Goal: Transaction & Acquisition: Purchase product/service

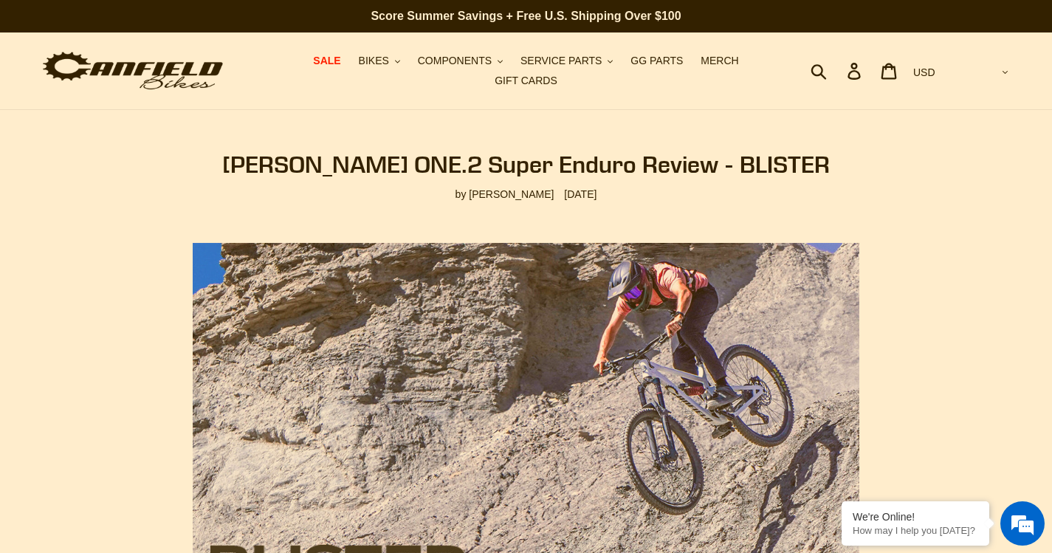
click at [145, 72] on img at bounding box center [133, 71] width 184 height 46
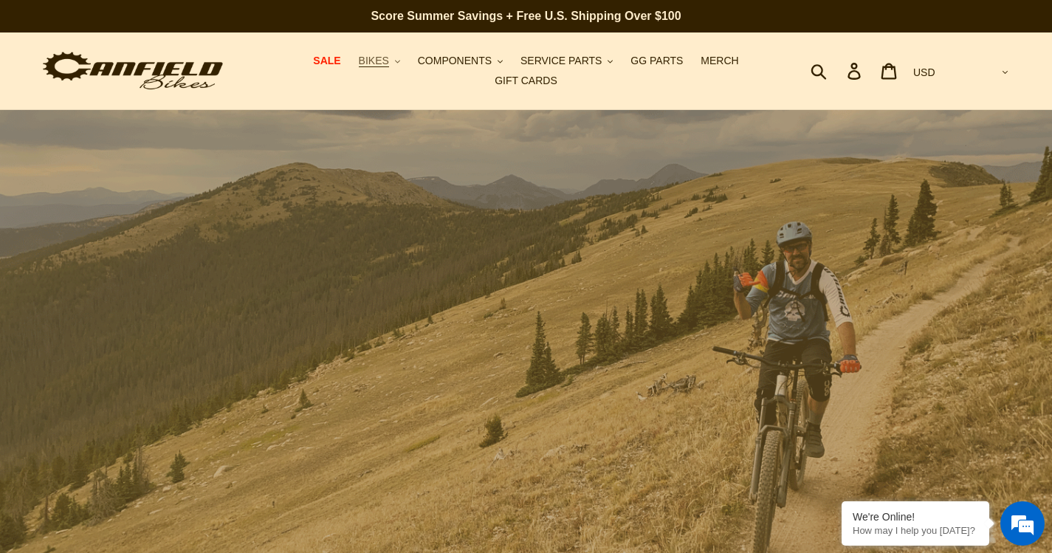
click at [395, 64] on icon ".cls-1{fill:#231f20}" at bounding box center [397, 61] width 5 height 5
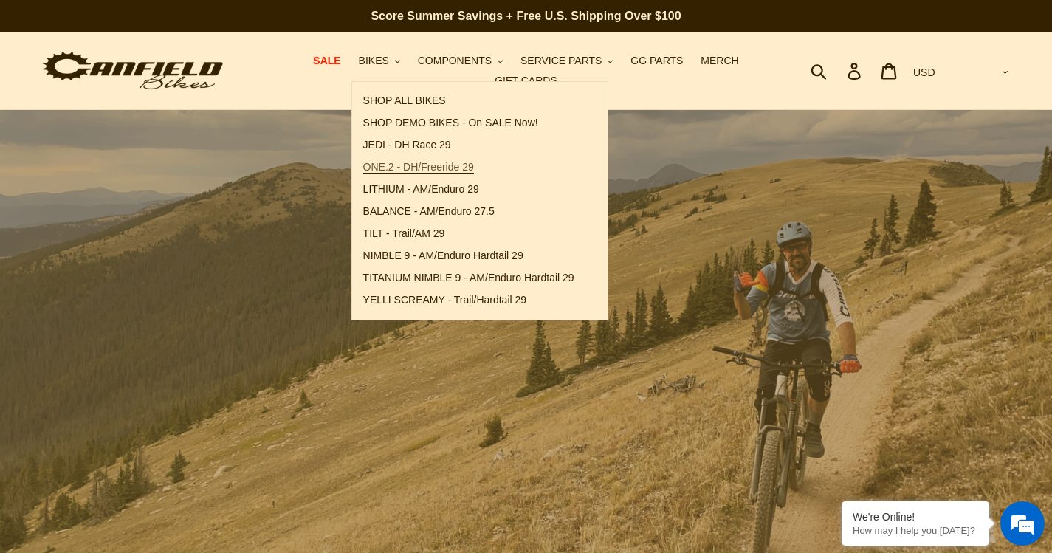
click at [387, 173] on span "ONE.2 - DH/Freeride 29" at bounding box center [418, 167] width 111 height 13
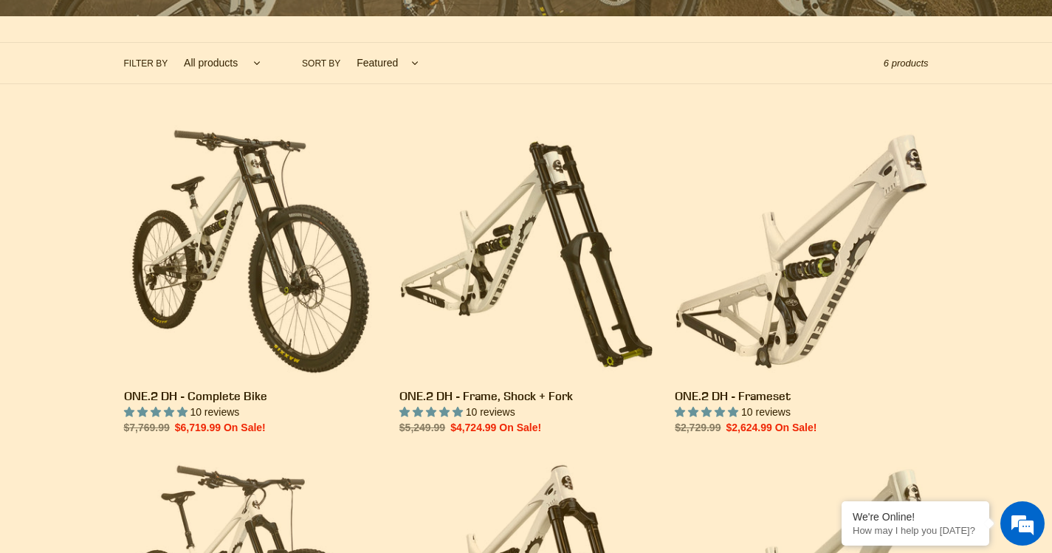
scroll to position [443, 0]
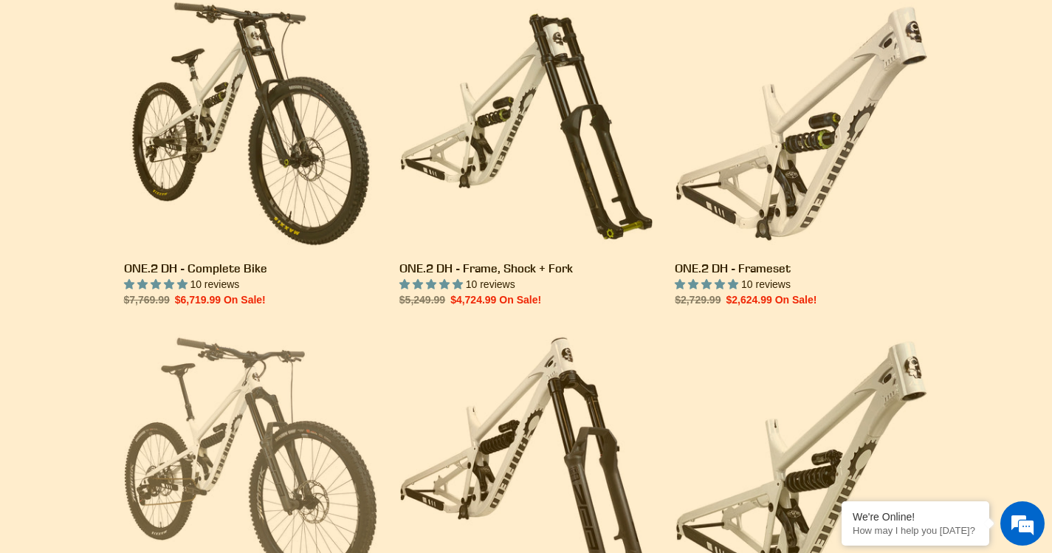
click at [215, 378] on link "ONE.2 Super Enduro - Complete Bike" at bounding box center [250, 489] width 253 height 311
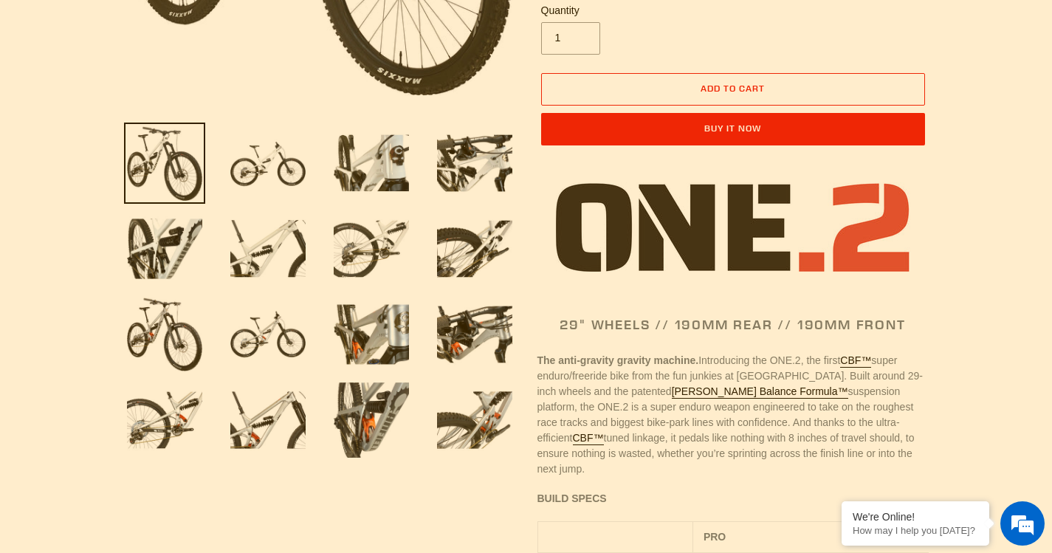
select select "highest-rating"
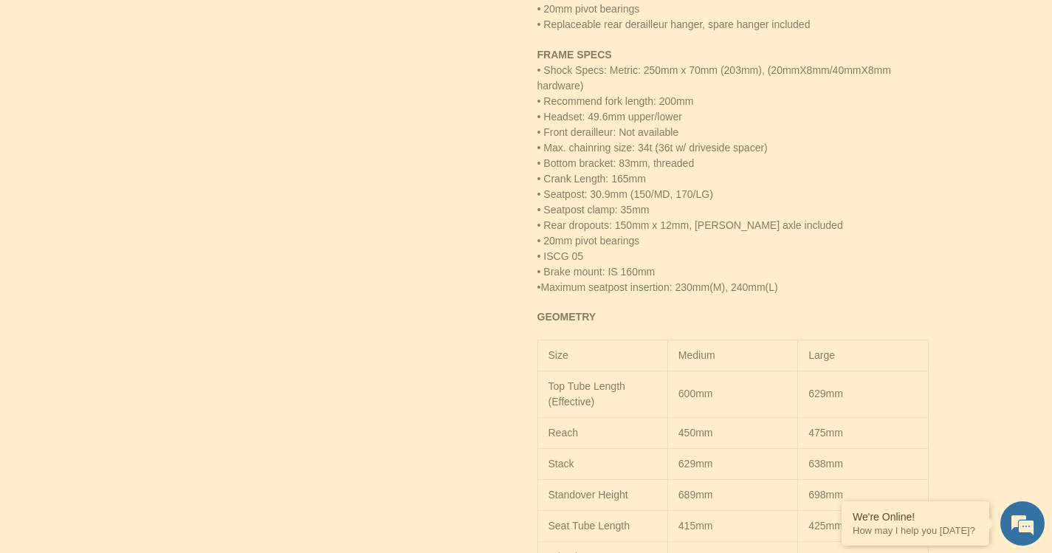
scroll to position [1697, 0]
